Goal: Find specific page/section: Find specific page/section

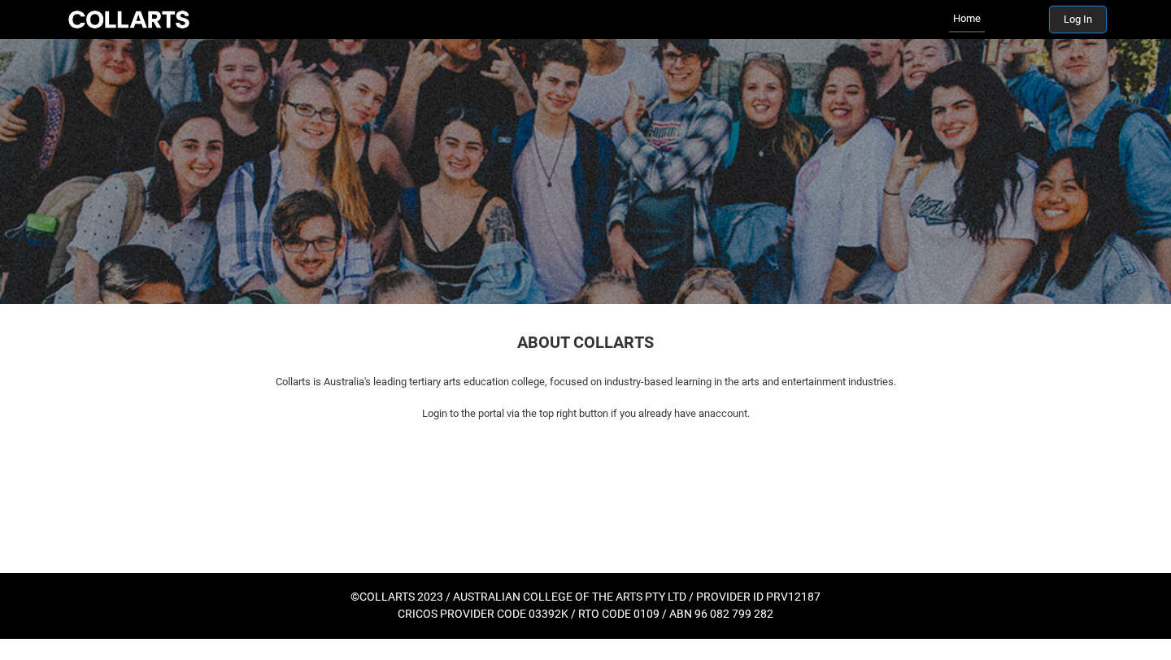
click at [1089, 29] on button "Log In" at bounding box center [1078, 20] width 56 height 26
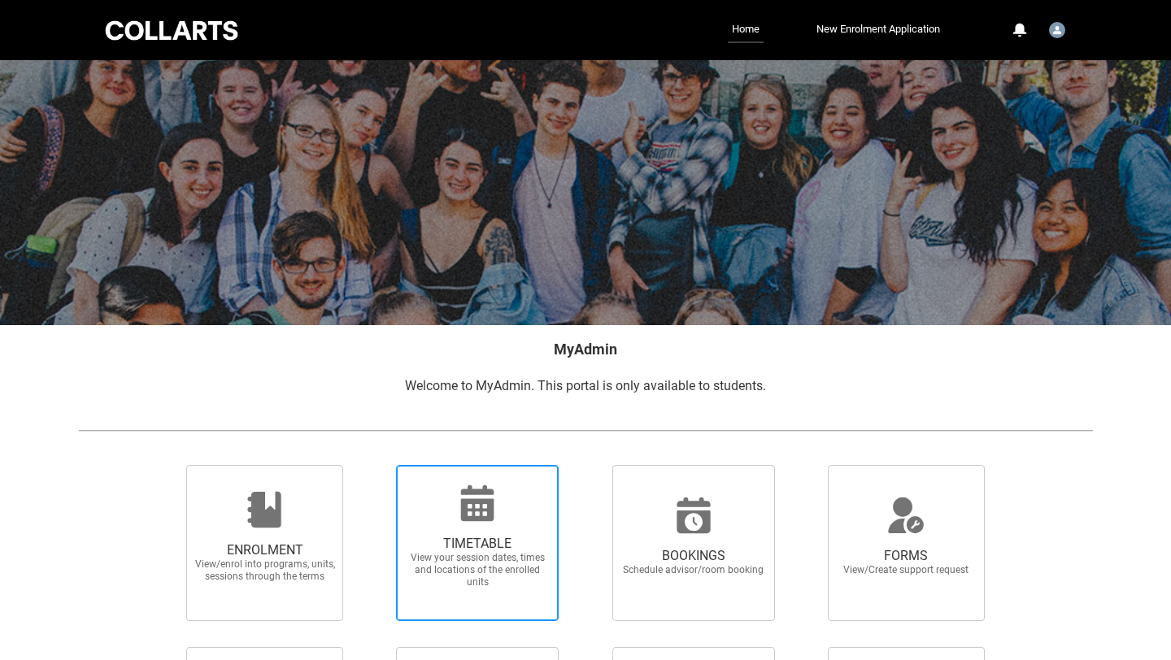
click at [479, 507] on icon at bounding box center [477, 503] width 39 height 39
click at [376, 465] on input "TIMETABLE View your session dates, times and locations of the enrolled units" at bounding box center [375, 464] width 1 height 1
radio input "true"
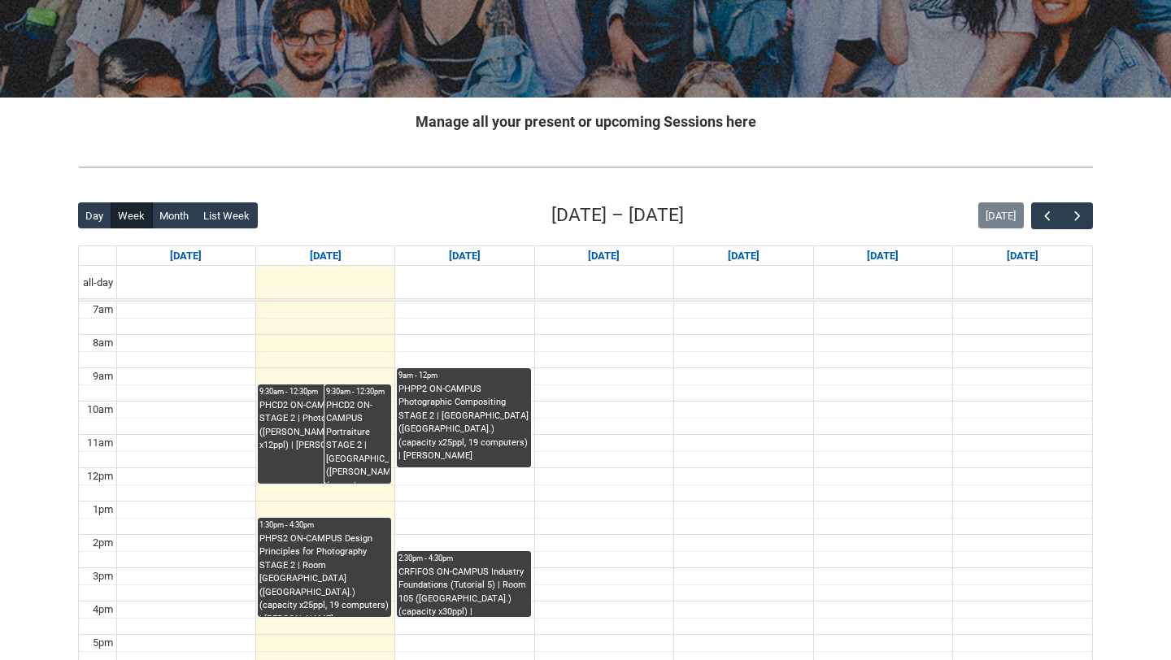
scroll to position [206, 0]
